Goal: Information Seeking & Learning: Learn about a topic

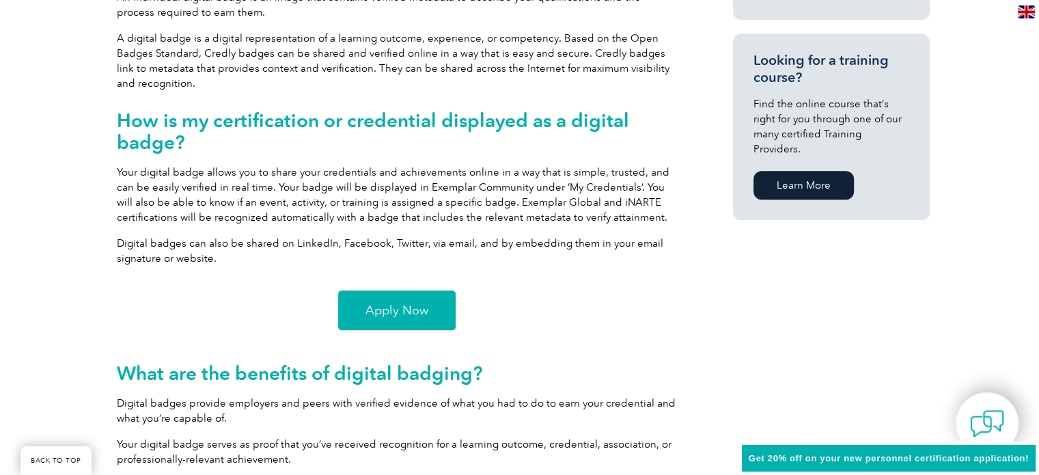
scroll to position [938, 0]
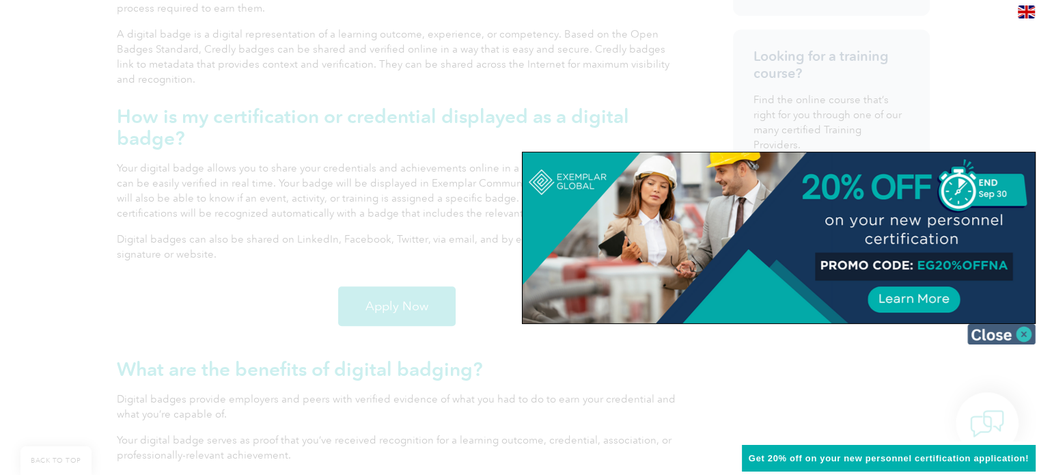
click at [1024, 333] on img at bounding box center [1001, 334] width 68 height 20
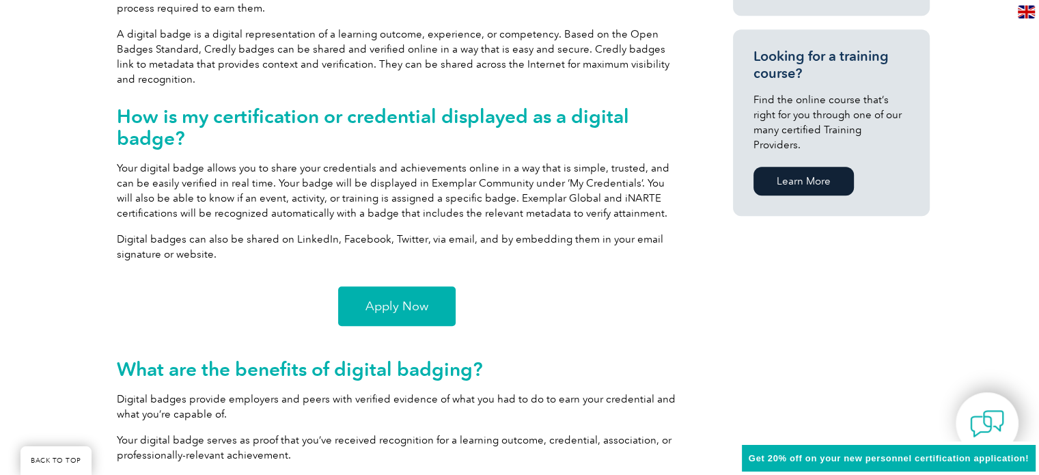
click at [410, 305] on span "Apply Now" at bounding box center [396, 306] width 63 height 12
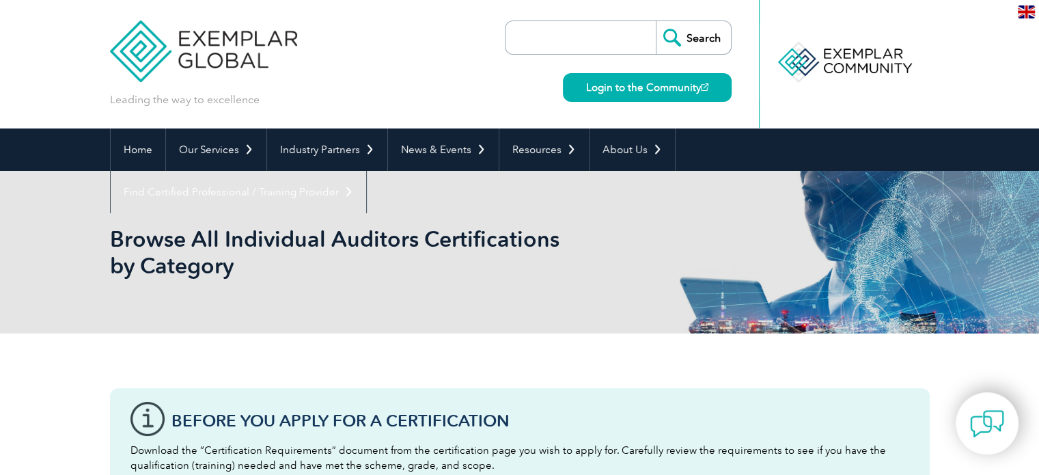
click at [586, 36] on input "search" at bounding box center [583, 37] width 143 height 33
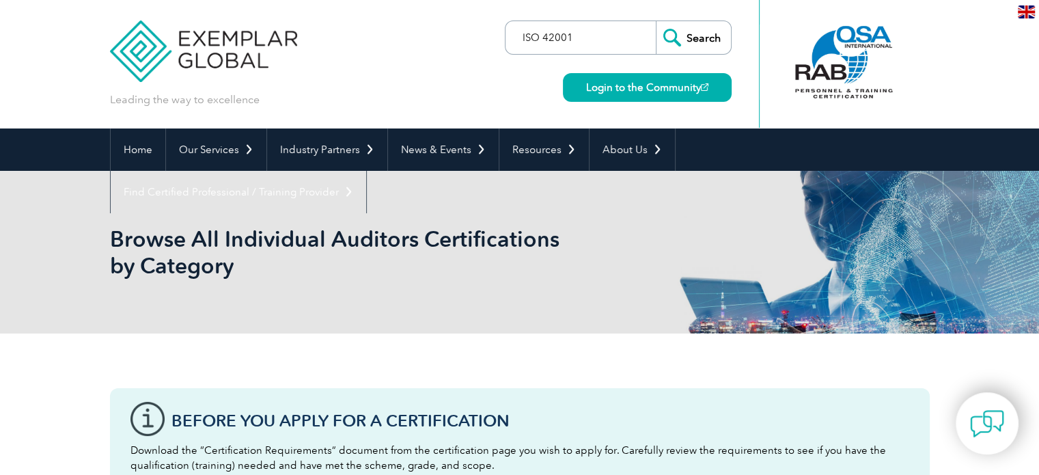
type input "ISO 42001"
click at [656, 21] on input "Search" at bounding box center [693, 37] width 75 height 33
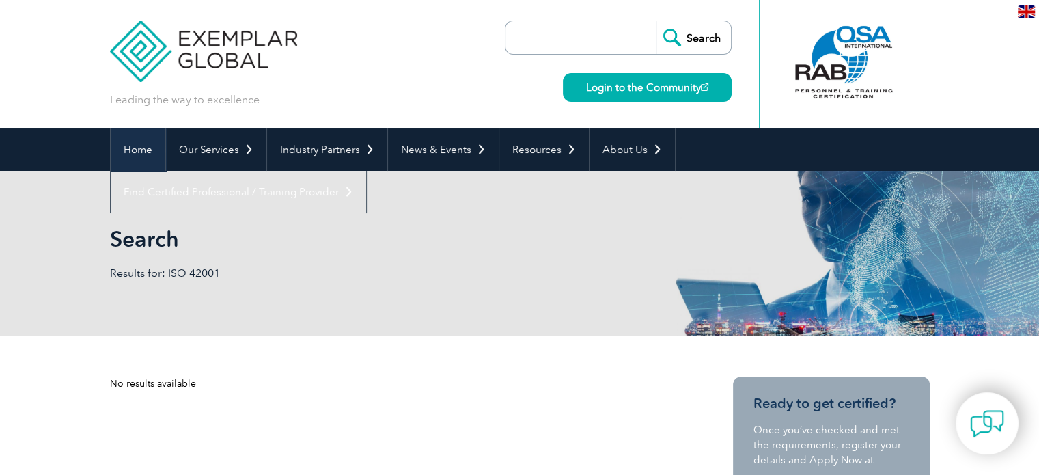
click at [142, 148] on link "Home" at bounding box center [138, 149] width 55 height 42
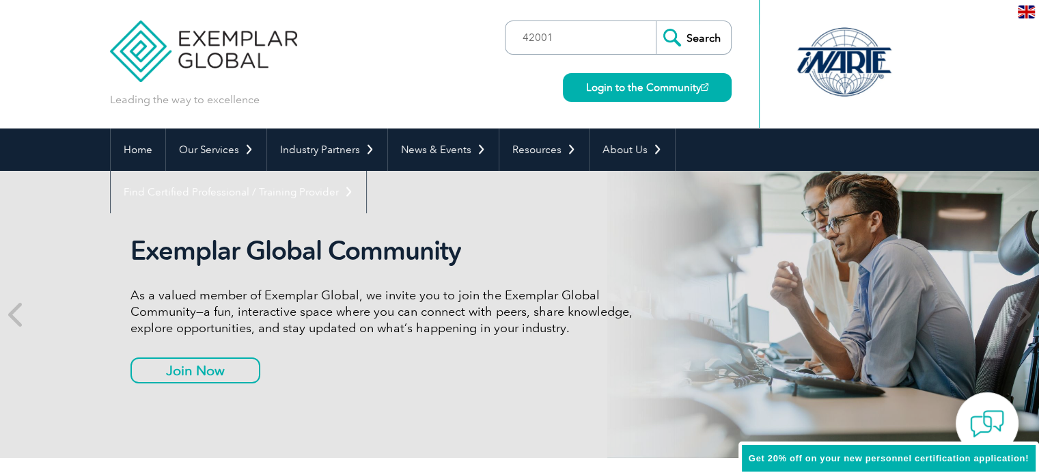
type input "42001"
click at [656, 21] on input "Search" at bounding box center [693, 37] width 75 height 33
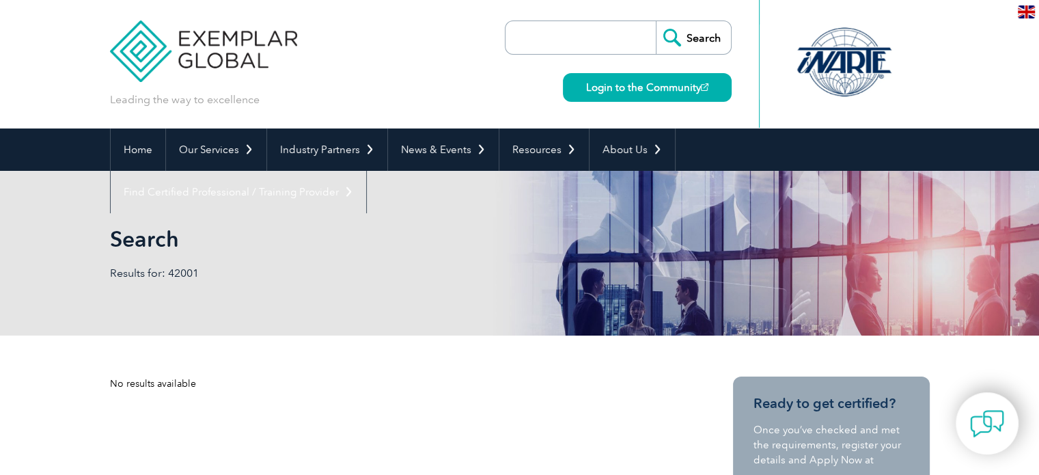
click at [572, 48] on input "search" at bounding box center [583, 37] width 143 height 33
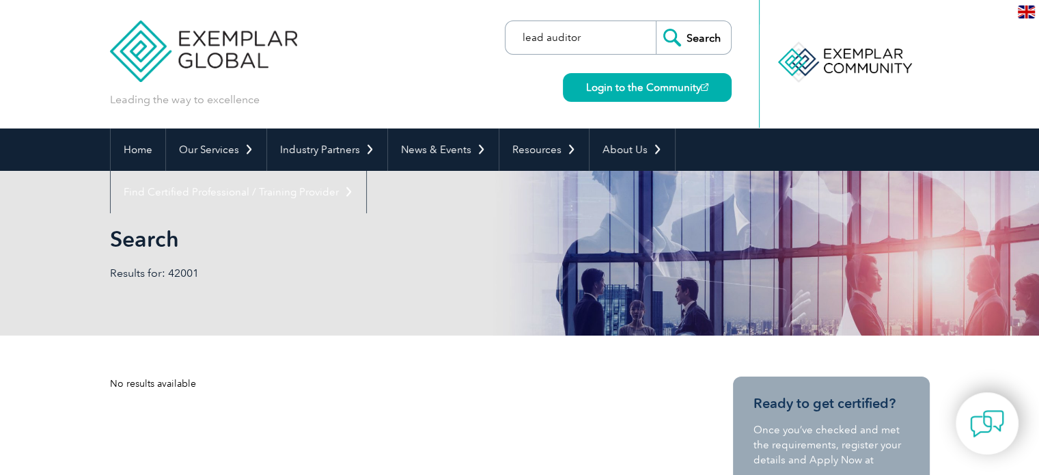
type input "lead auditor"
click at [656, 21] on input "Search" at bounding box center [693, 37] width 75 height 33
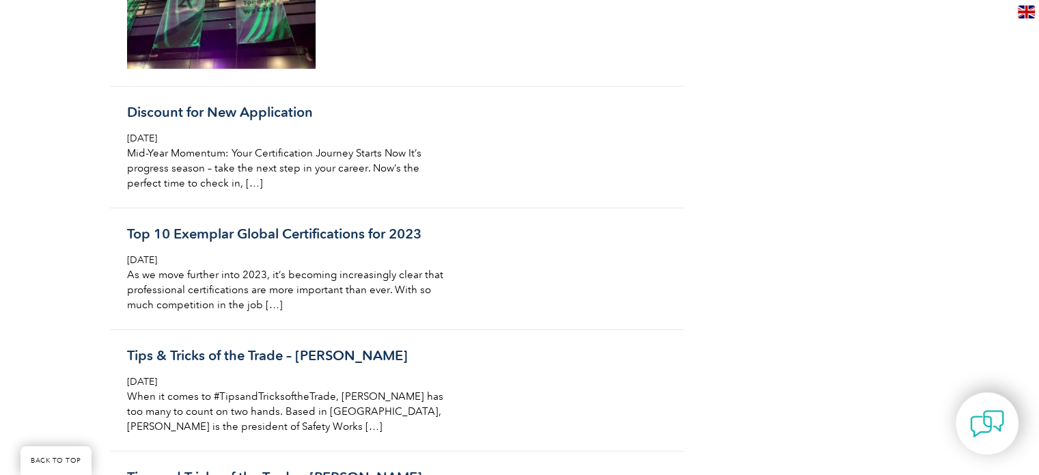
scroll to position [3417, 0]
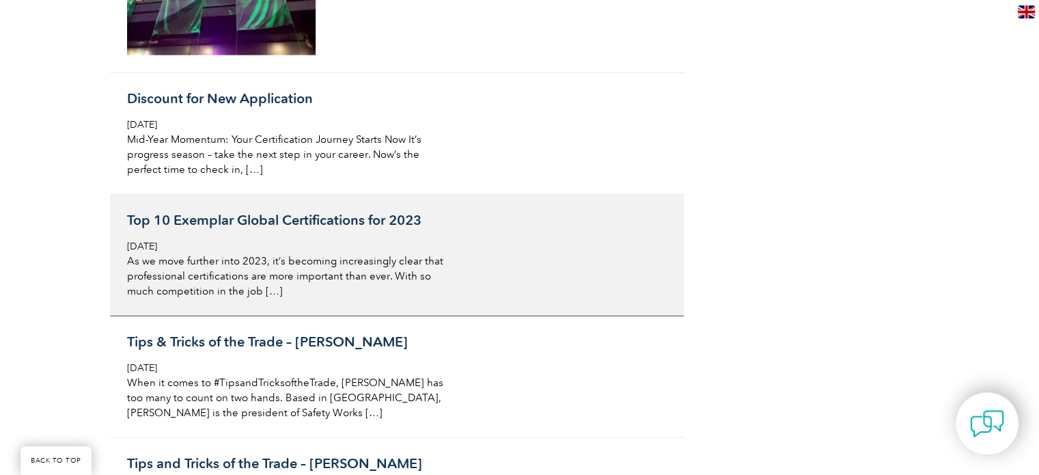
click at [247, 212] on h3 "Top 10 Exemplar Global Certifications for 2023" at bounding box center [289, 220] width 324 height 17
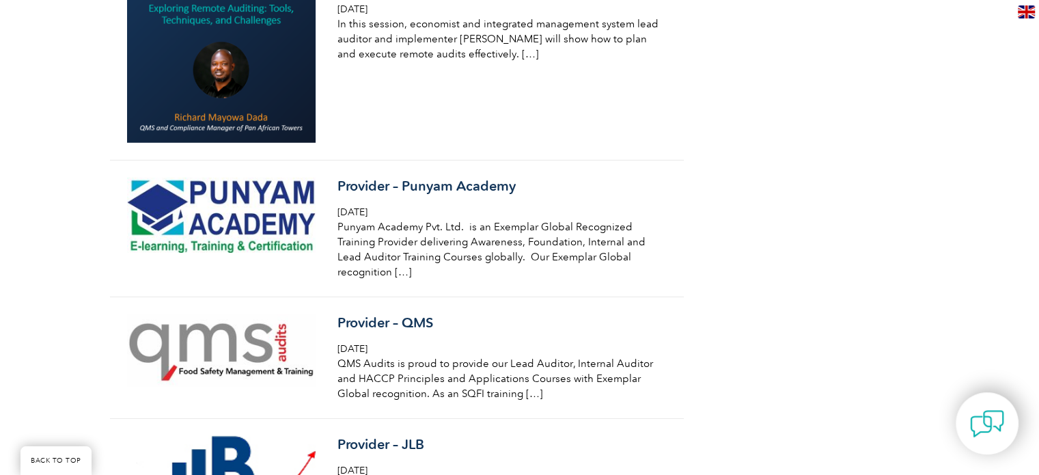
scroll to position [4171, 0]
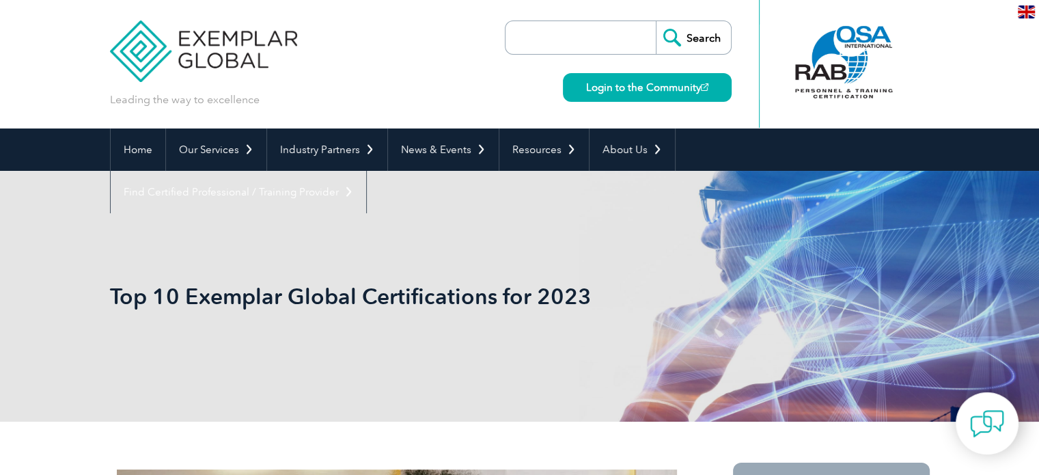
click at [576, 41] on input "search" at bounding box center [583, 37] width 143 height 33
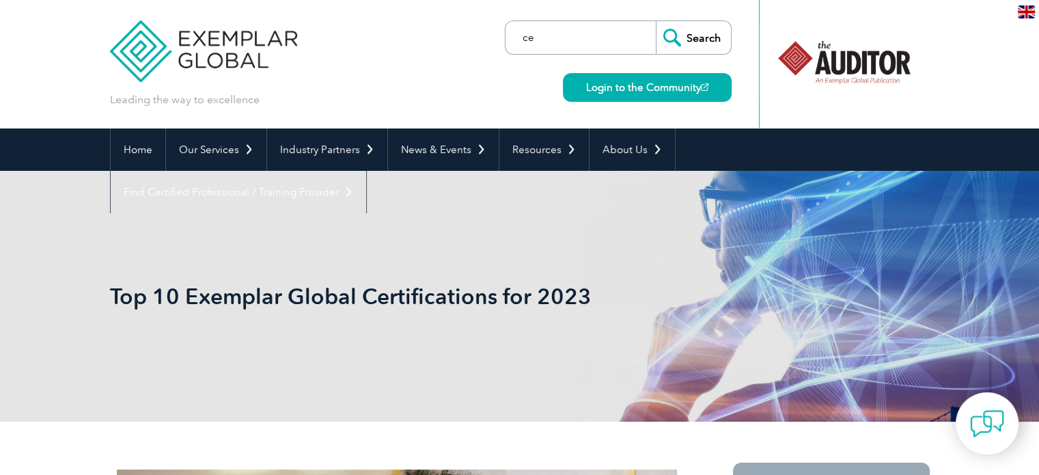
type input "c"
type input "verification"
click at [656, 21] on input "Search" at bounding box center [693, 37] width 75 height 33
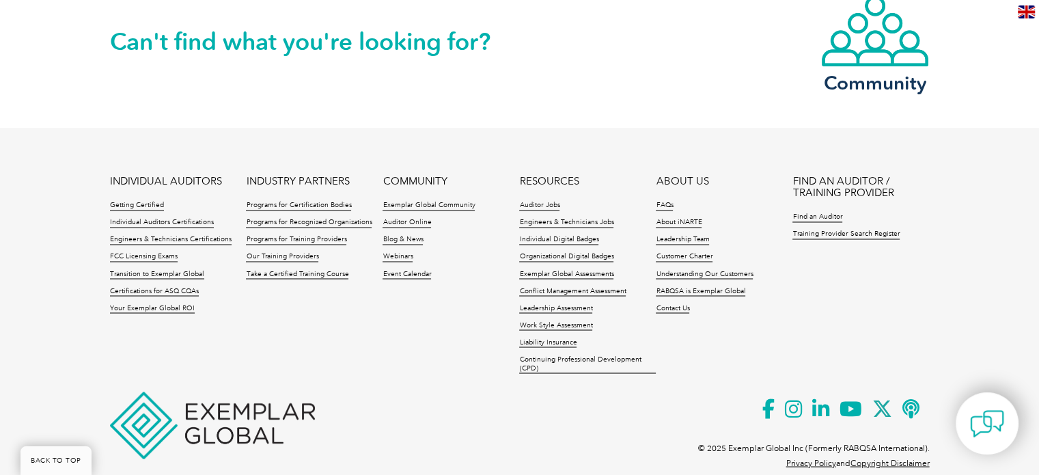
scroll to position [2341, 0]
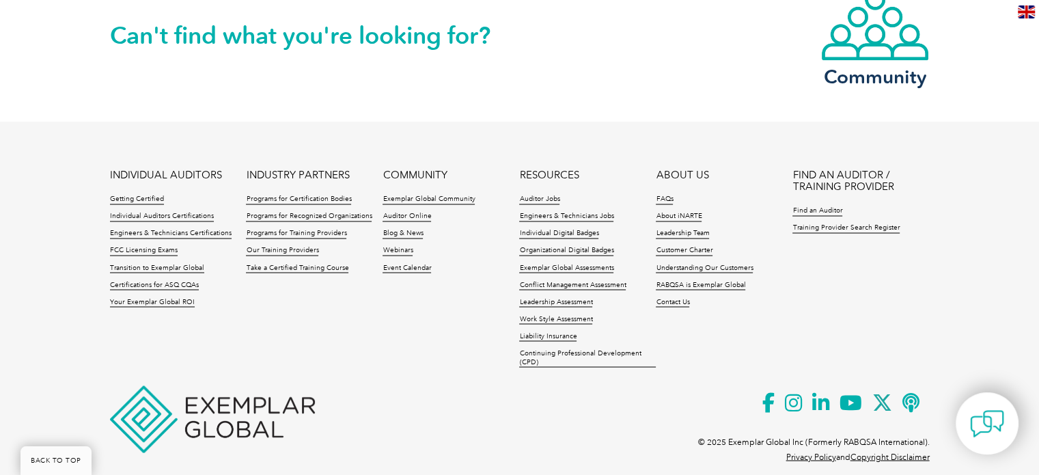
drag, startPoint x: 1046, startPoint y: 66, endPoint x: 1046, endPoint y: 451, distance: 385.2
click at [295, 195] on link "Programs for Certification Bodies" at bounding box center [298, 200] width 105 height 10
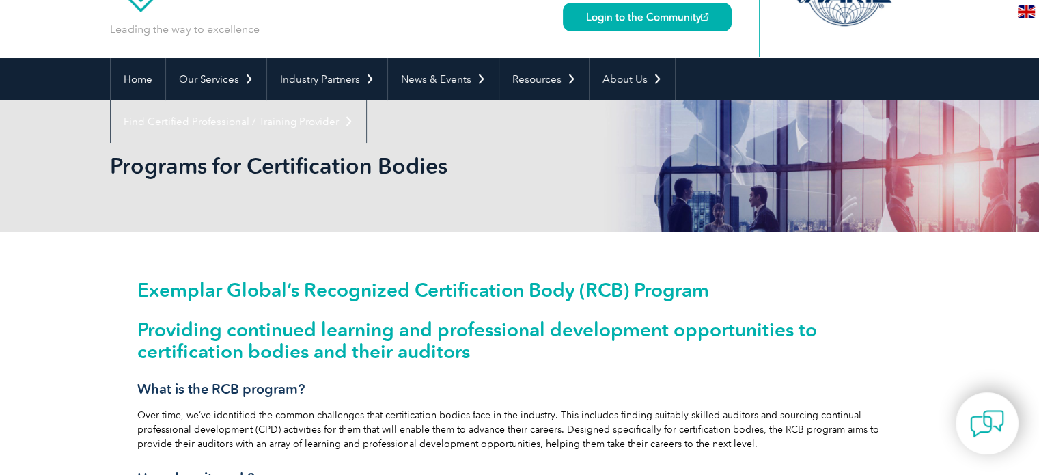
scroll to position [66, 0]
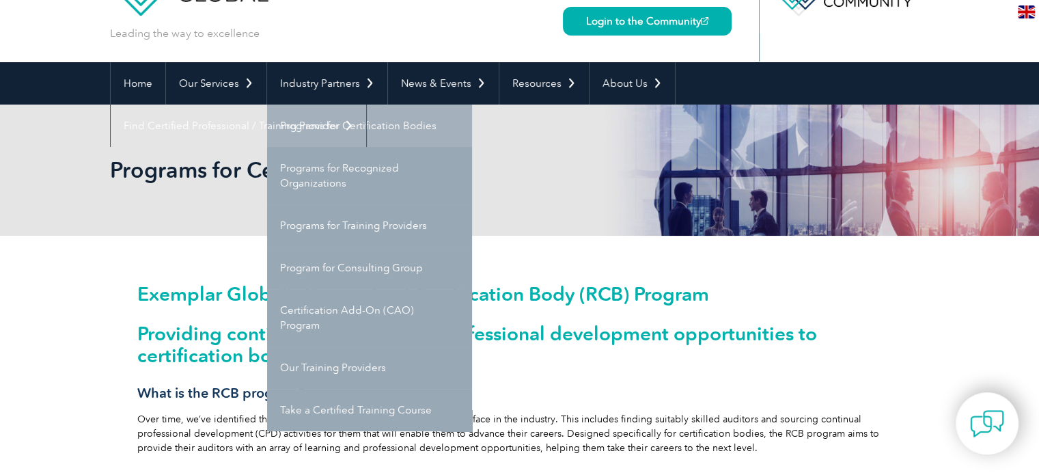
click at [360, 124] on link "Programs for Certification Bodies" at bounding box center [369, 125] width 205 height 42
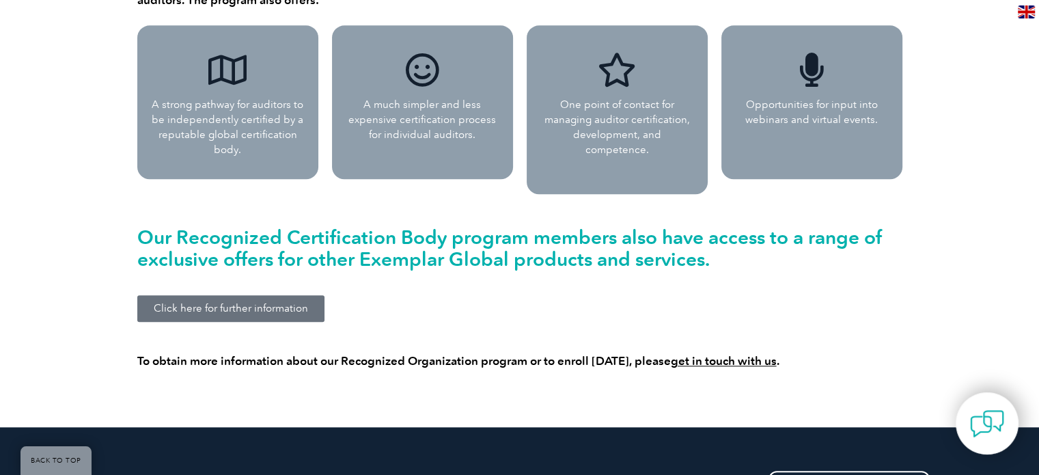
scroll to position [1306, 0]
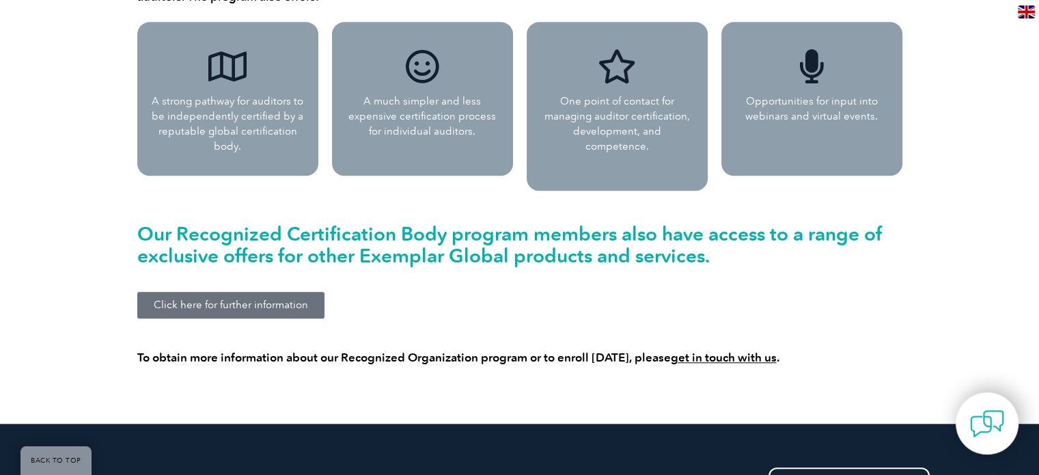
click at [210, 300] on span "Click here for further information" at bounding box center [231, 305] width 154 height 10
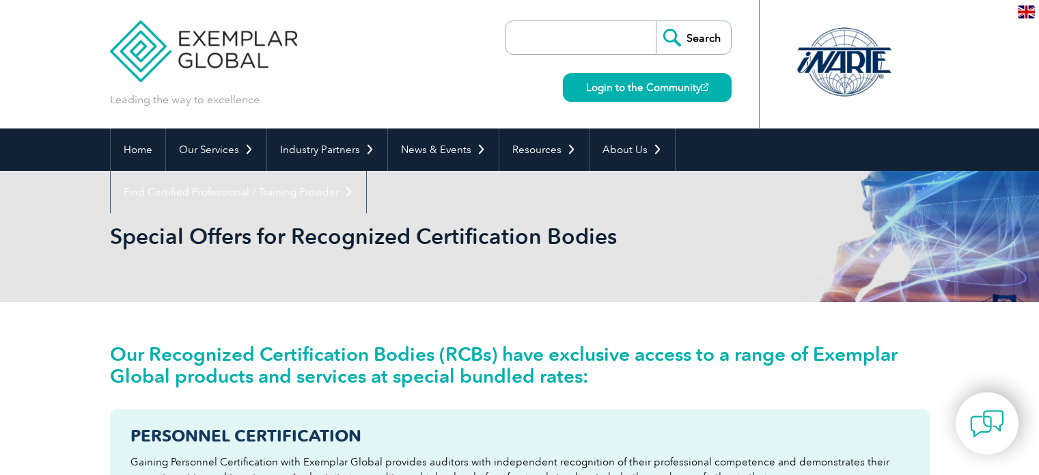
scroll to position [112, 0]
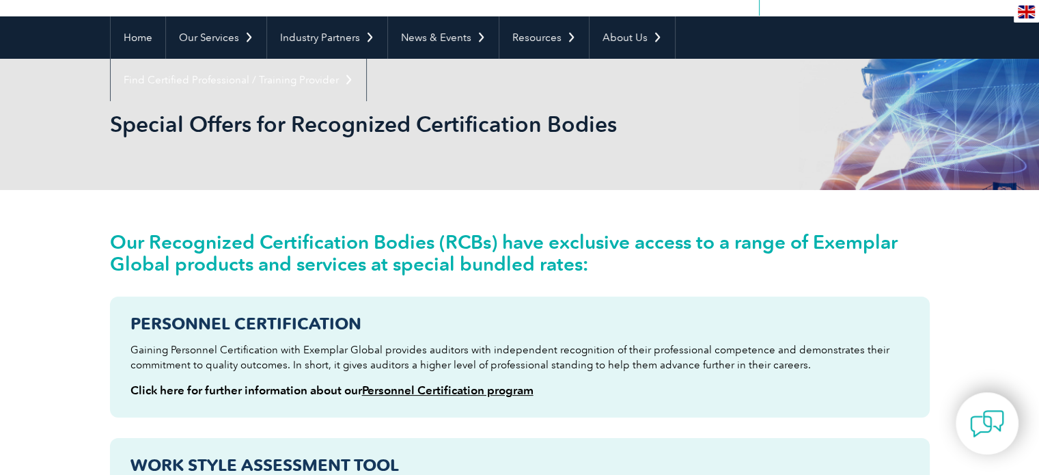
click at [467, 388] on link "Personnel Certification program" at bounding box center [447, 390] width 171 height 14
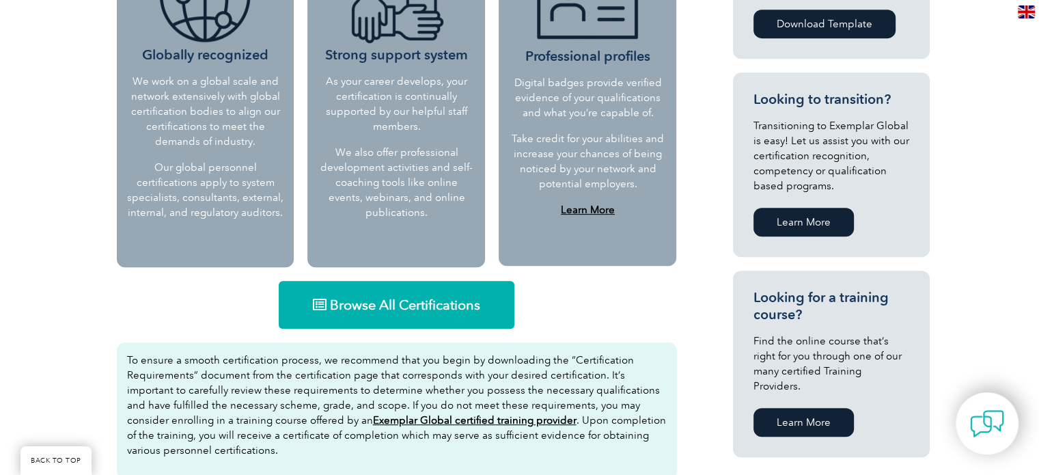
scroll to position [760, 0]
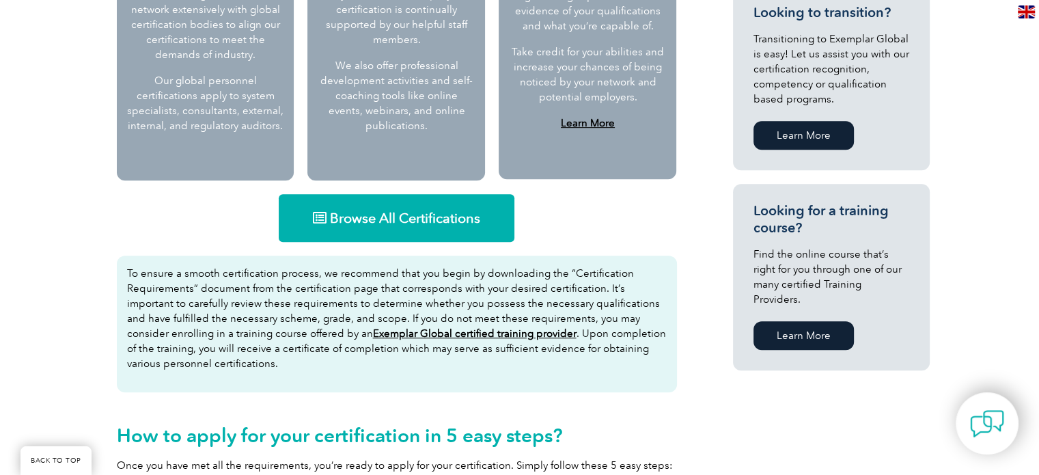
click at [425, 215] on span "Browse All Certifications" at bounding box center [405, 218] width 150 height 14
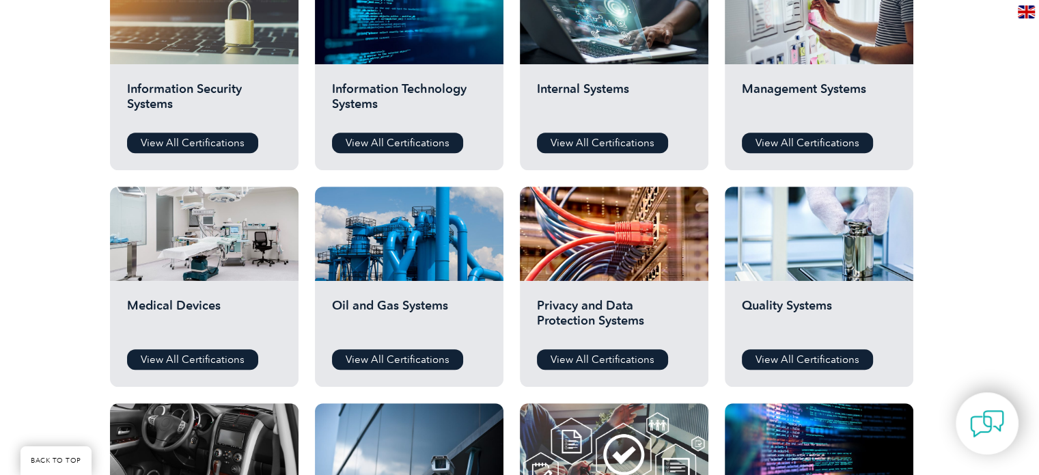
scroll to position [768, 0]
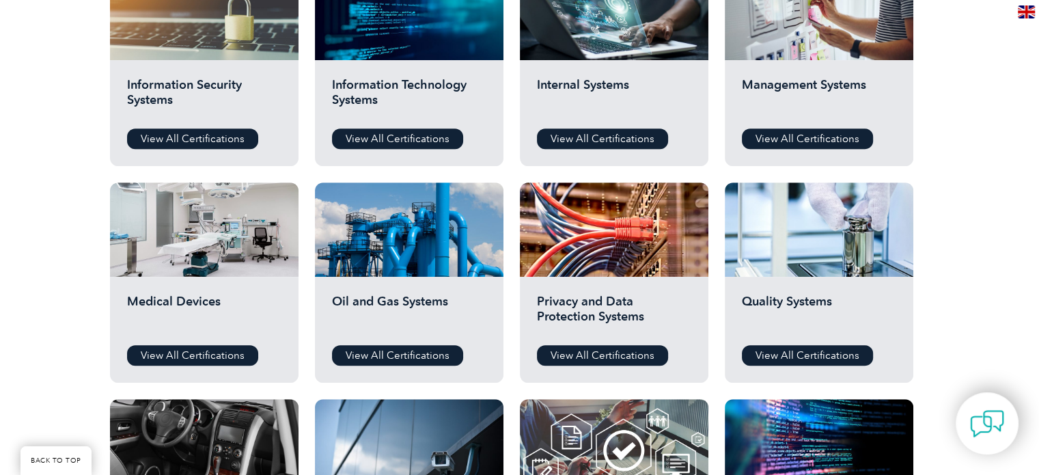
drag, startPoint x: 1044, startPoint y: 22, endPoint x: 1048, endPoint y: 198, distance: 176.3
click at [1038, 198] on html "BACK TO TOP Leading the way to excellence ▼" at bounding box center [519, 218] width 1039 height 1972
click at [810, 136] on link "View All Certifications" at bounding box center [807, 138] width 131 height 20
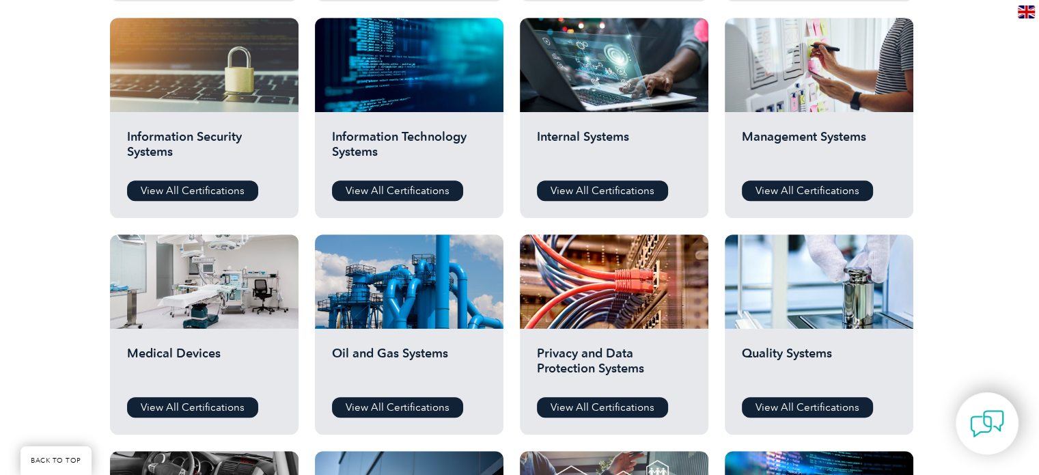
scroll to position [661, 0]
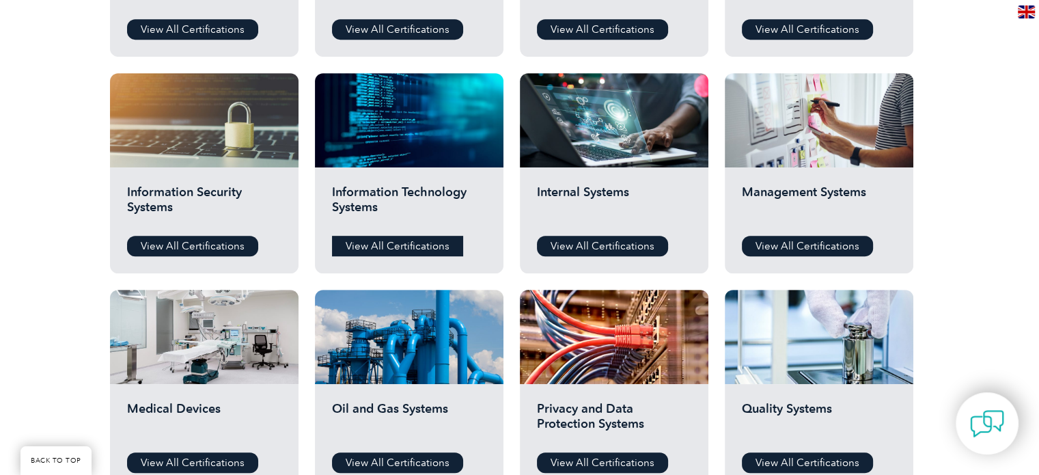
click at [391, 245] on link "View All Certifications" at bounding box center [397, 246] width 131 height 20
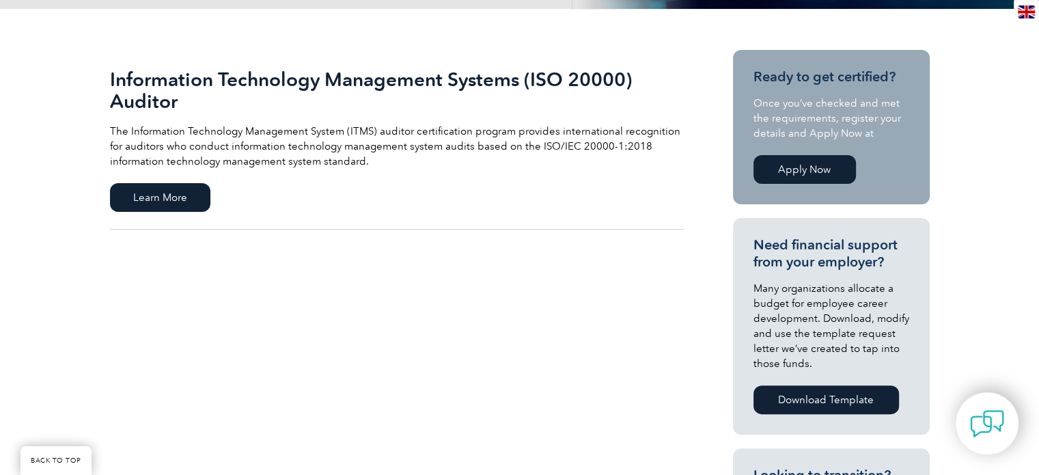
scroll to position [317, 0]
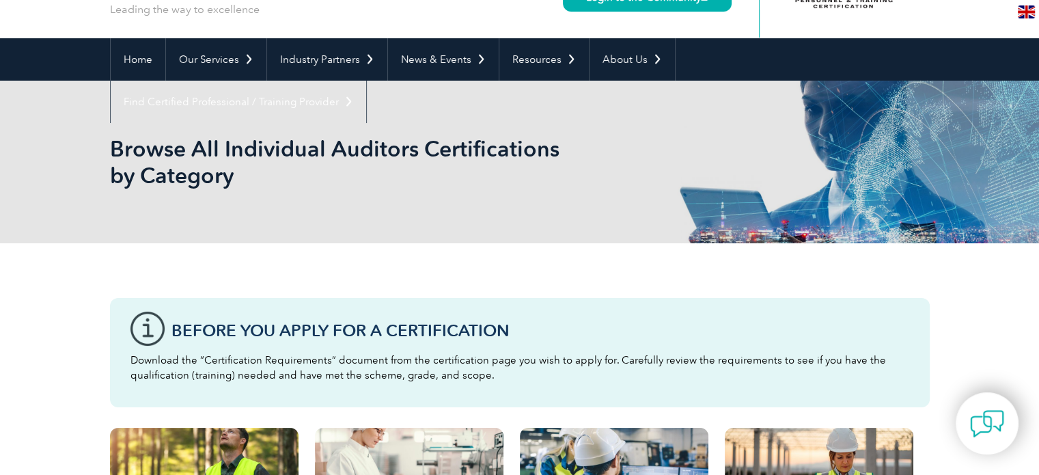
scroll to position [85, 0]
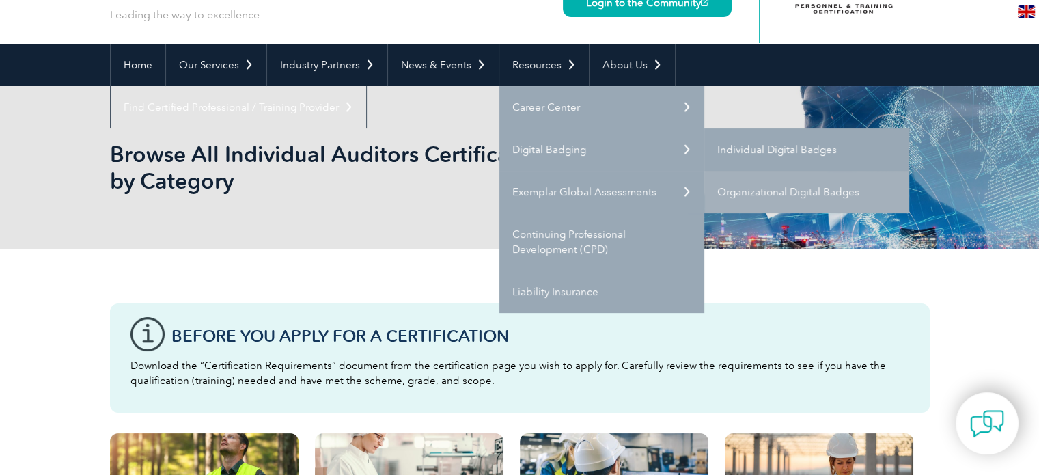
click at [806, 145] on link "Individual Digital Badges" at bounding box center [806, 149] width 205 height 42
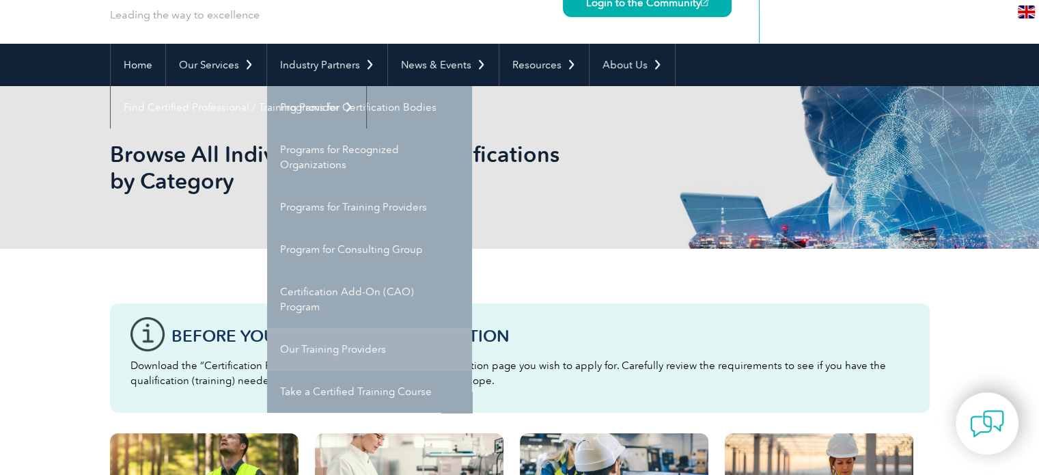
click at [339, 350] on link "Our Training Providers" at bounding box center [369, 349] width 205 height 42
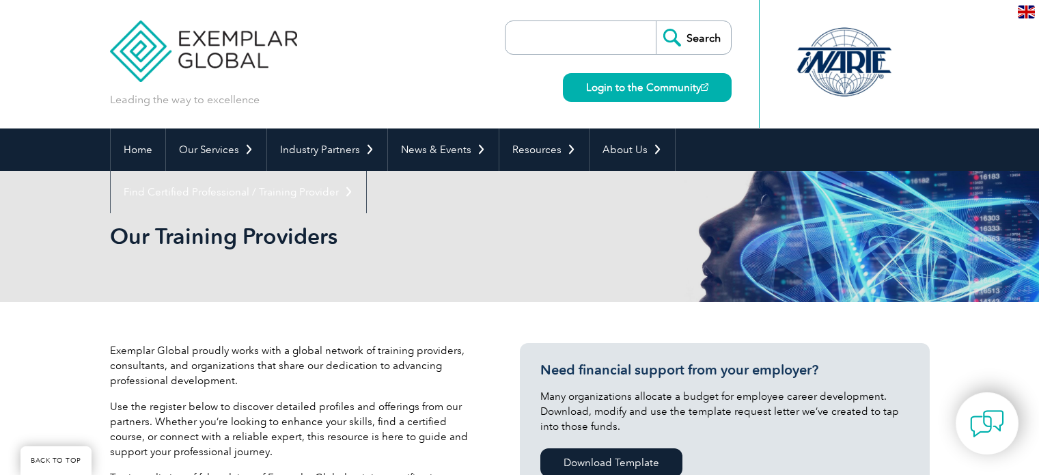
scroll to position [344, 0]
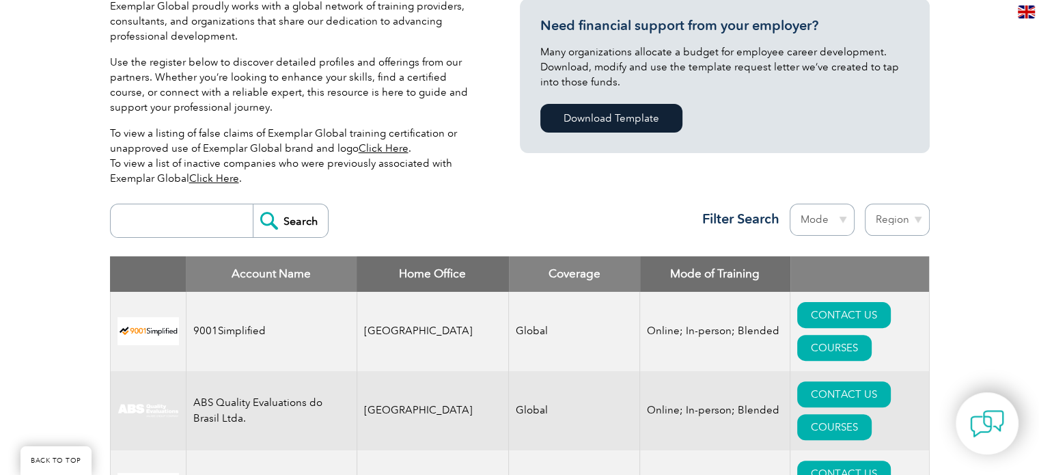
click at [911, 214] on select "Region Australia Bahrain Bangladesh Brazil Canada Colombia Dominican Republic E…" at bounding box center [897, 220] width 65 height 32
select select "[GEOGRAPHIC_DATA]"
click at [865, 204] on select "Region Australia Bahrain Bangladesh Brazil Canada Colombia Dominican Republic E…" at bounding box center [897, 220] width 65 height 32
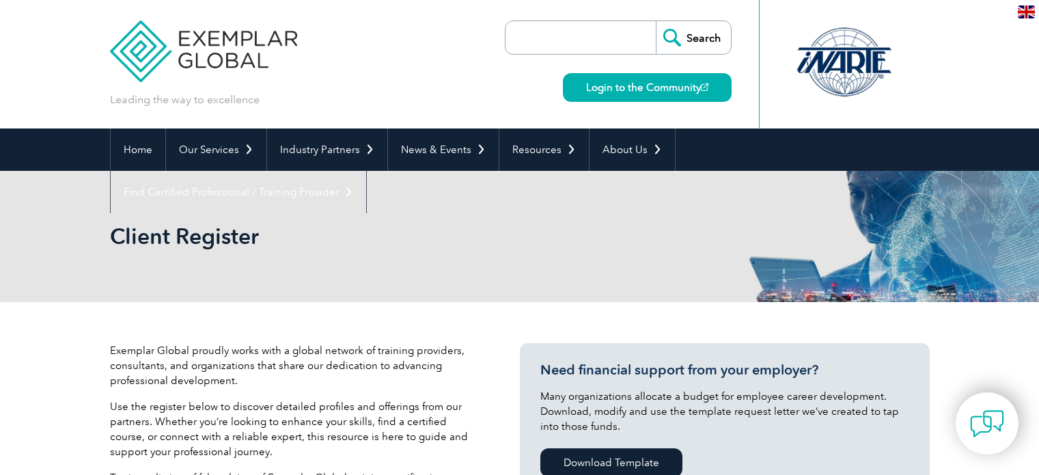
select select "[GEOGRAPHIC_DATA]"
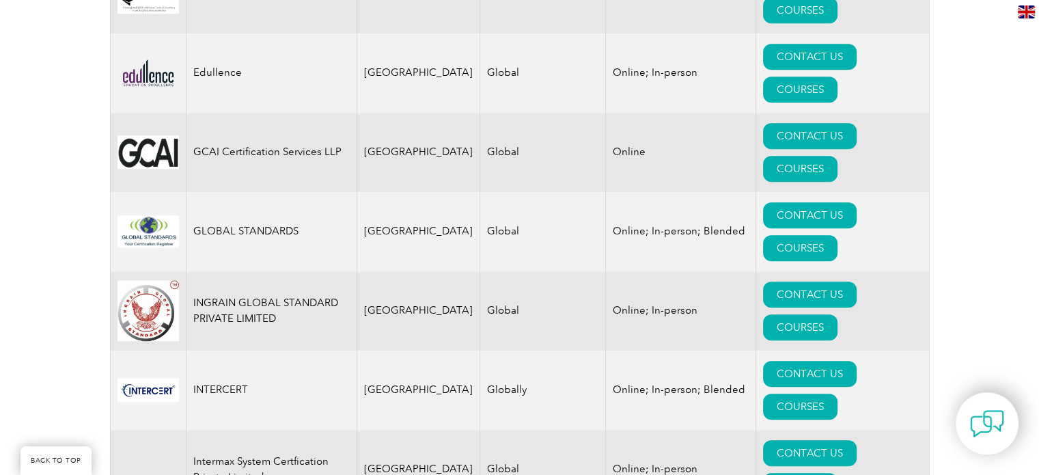
scroll to position [1406, 0]
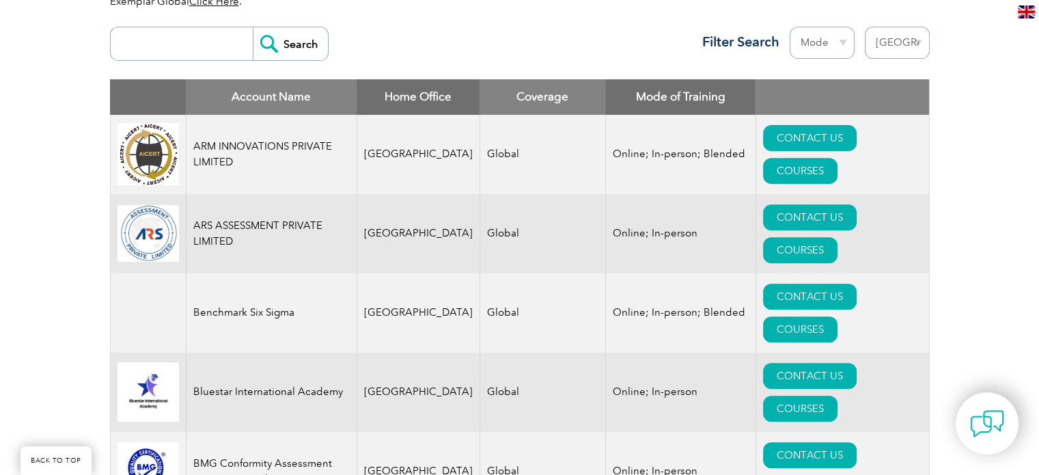
scroll to position [0, 0]
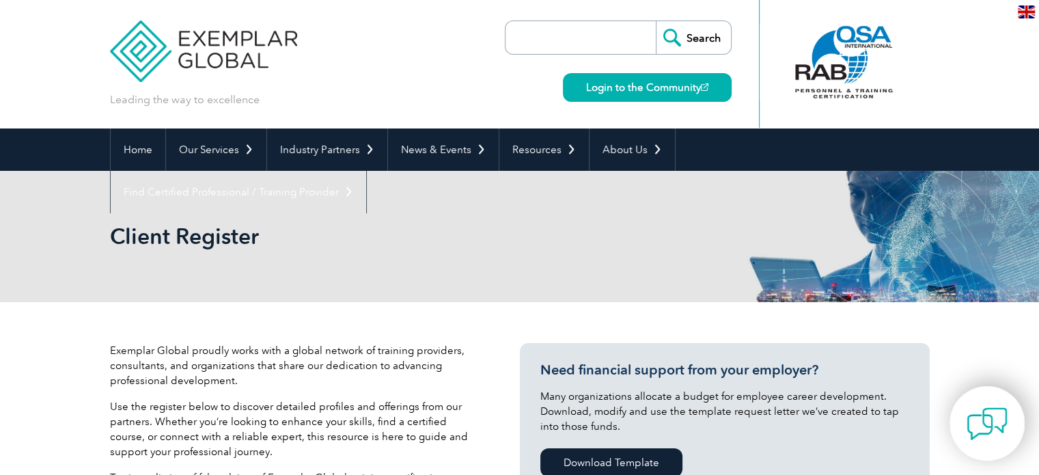
click at [997, 426] on img at bounding box center [986, 423] width 41 height 41
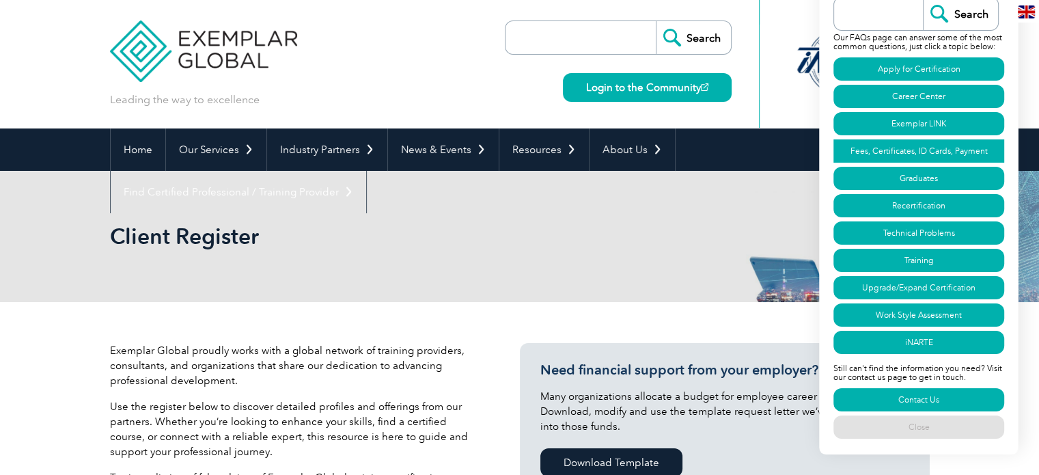
click at [934, 150] on link "Fees, Certificates, ID Cards, Payment" at bounding box center [918, 150] width 171 height 23
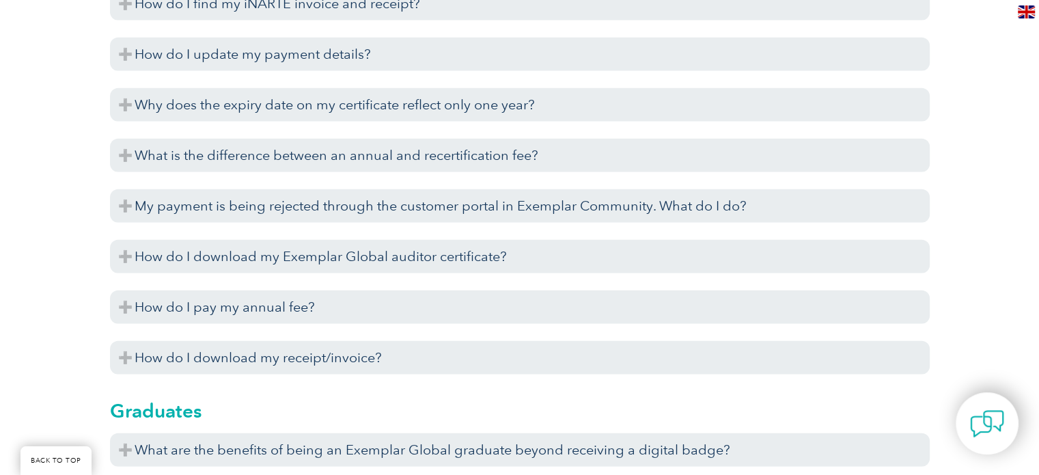
scroll to position [3508, 0]
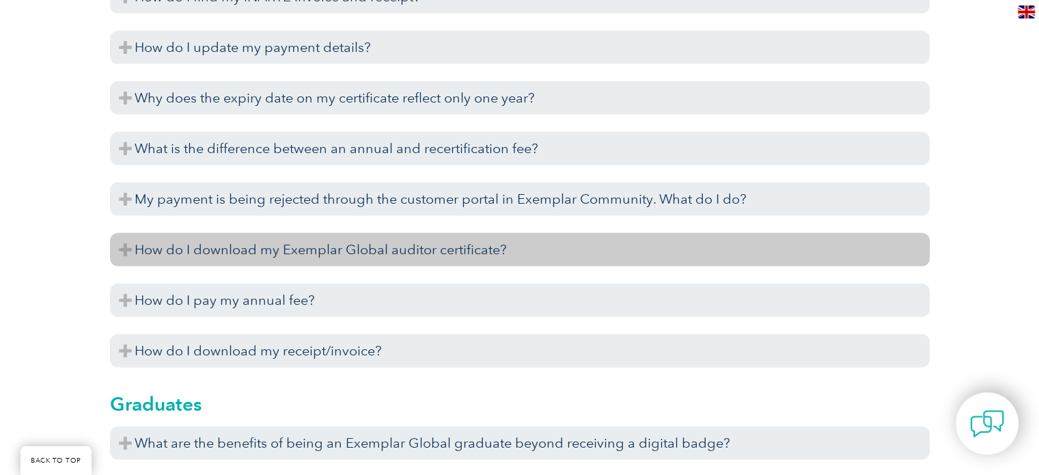
click at [120, 246] on h3 "How do I download my Exemplar Global auditor certificate?" at bounding box center [520, 249] width 820 height 33
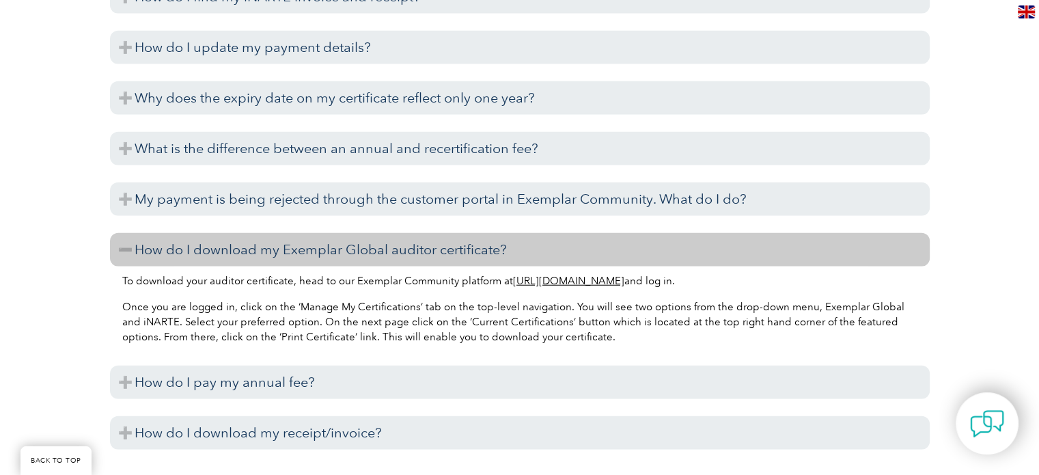
click at [583, 276] on link "[URL][DOMAIN_NAME]" at bounding box center [568, 281] width 111 height 12
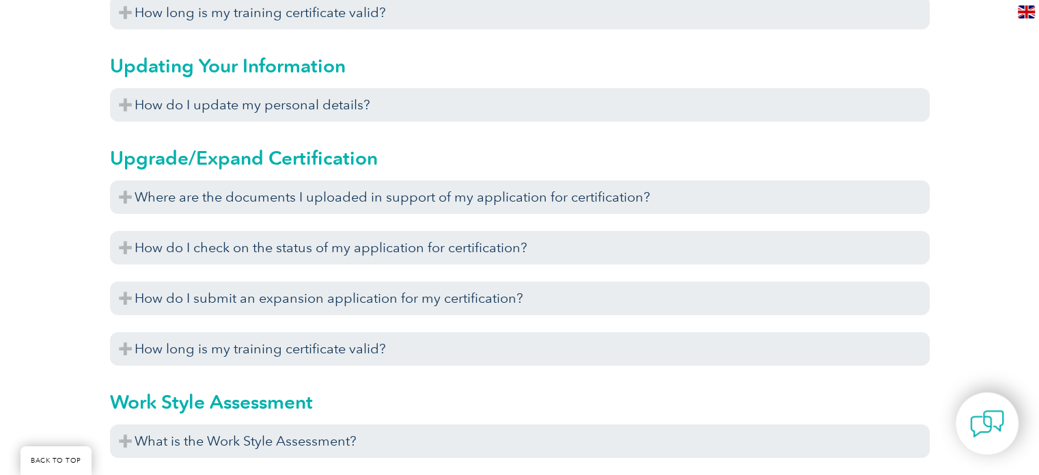
scroll to position [4849, 0]
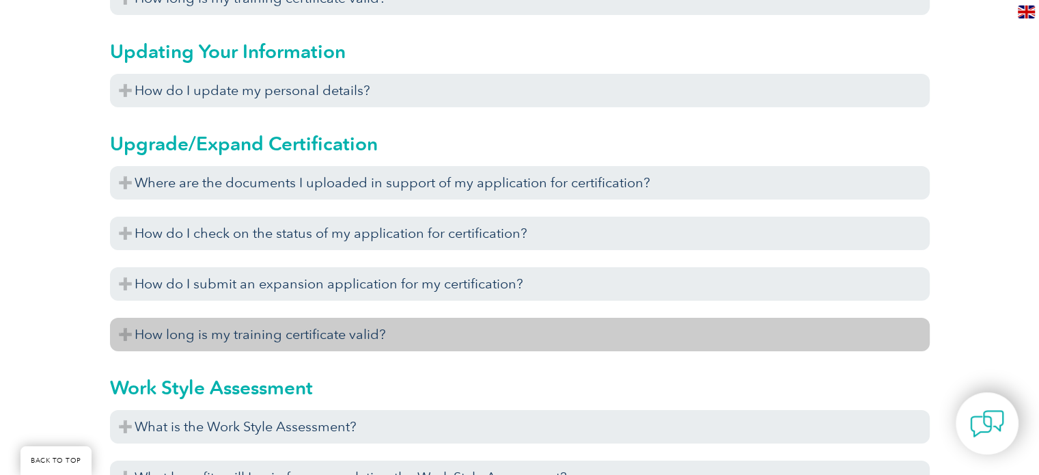
click at [344, 333] on h3 "How long is my training certificate valid?" at bounding box center [520, 334] width 820 height 33
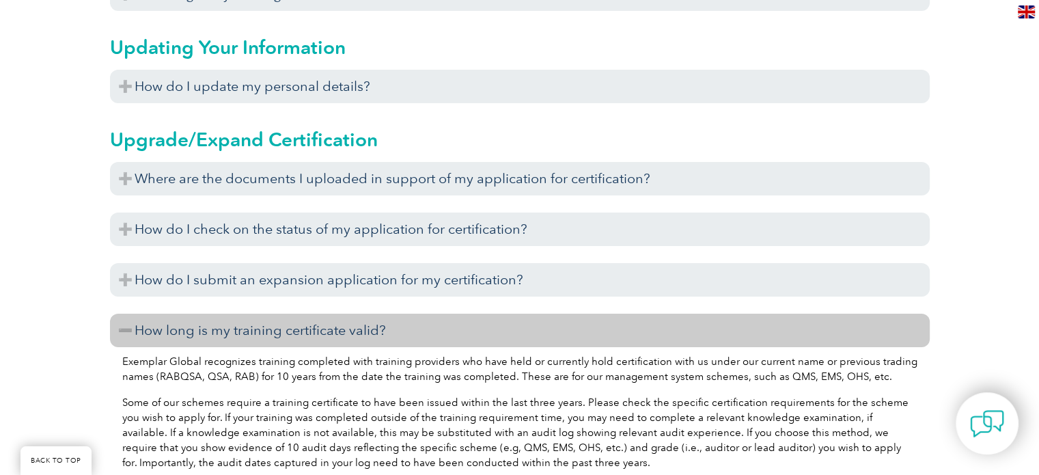
scroll to position [4800, 0]
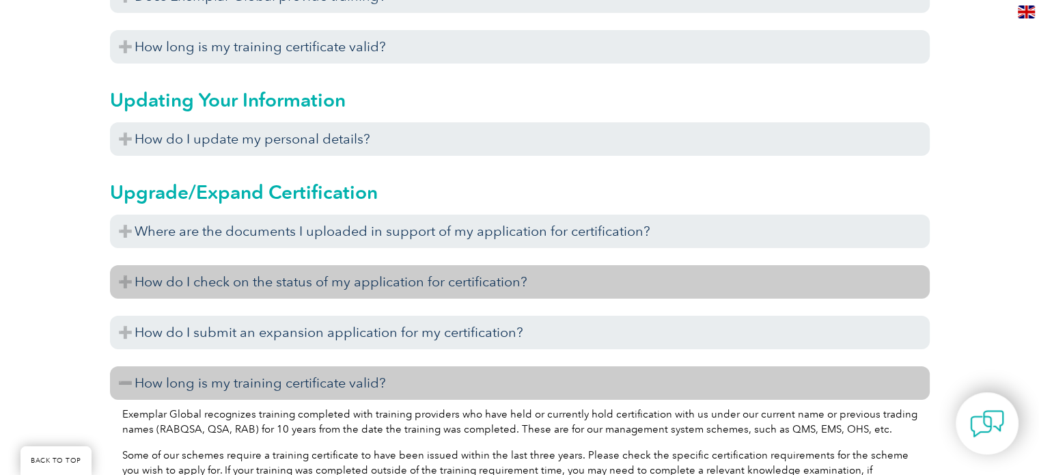
click at [433, 278] on h3 "How do I check on the status of my application for certification?" at bounding box center [520, 281] width 820 height 33
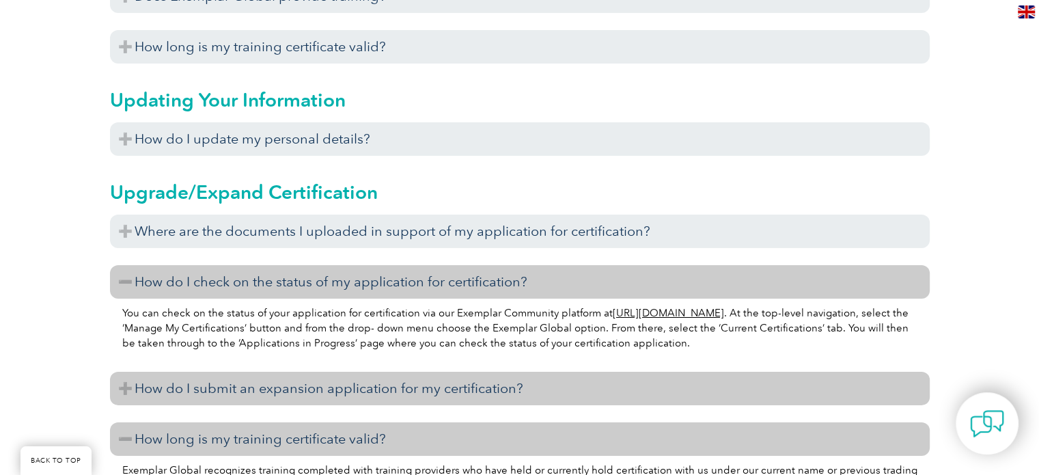
click at [439, 384] on h3 "How do I submit an expansion application for my certification?" at bounding box center [520, 388] width 820 height 33
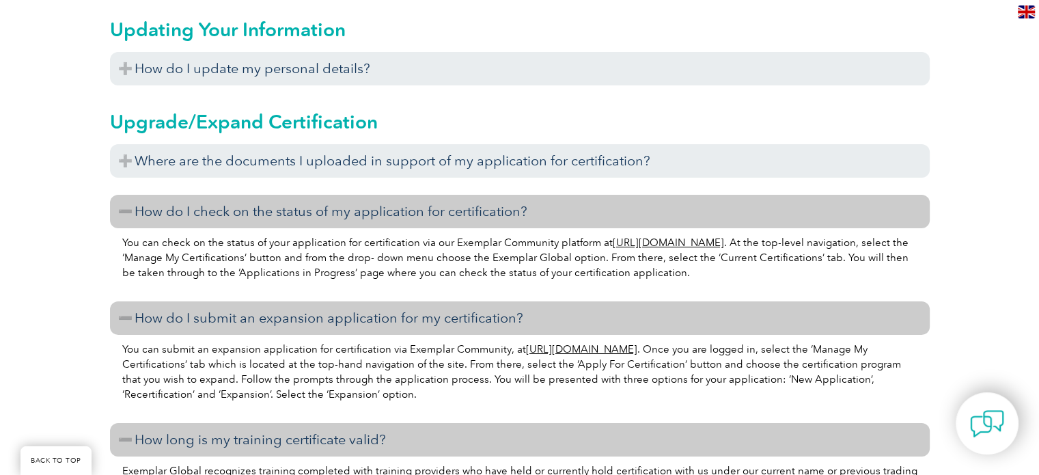
scroll to position [4901, 0]
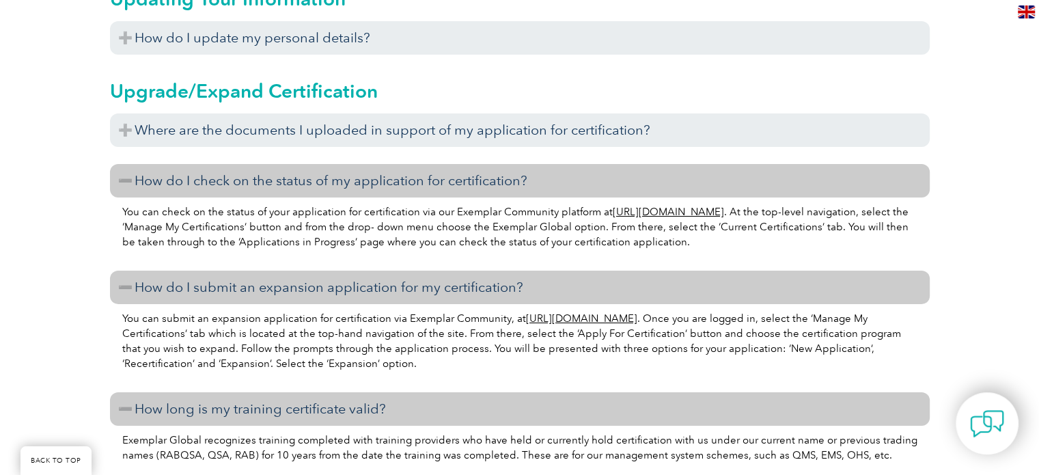
click at [680, 210] on link "[URL][DOMAIN_NAME]" at bounding box center [668, 212] width 111 height 12
